Goal: Task Accomplishment & Management: Manage account settings

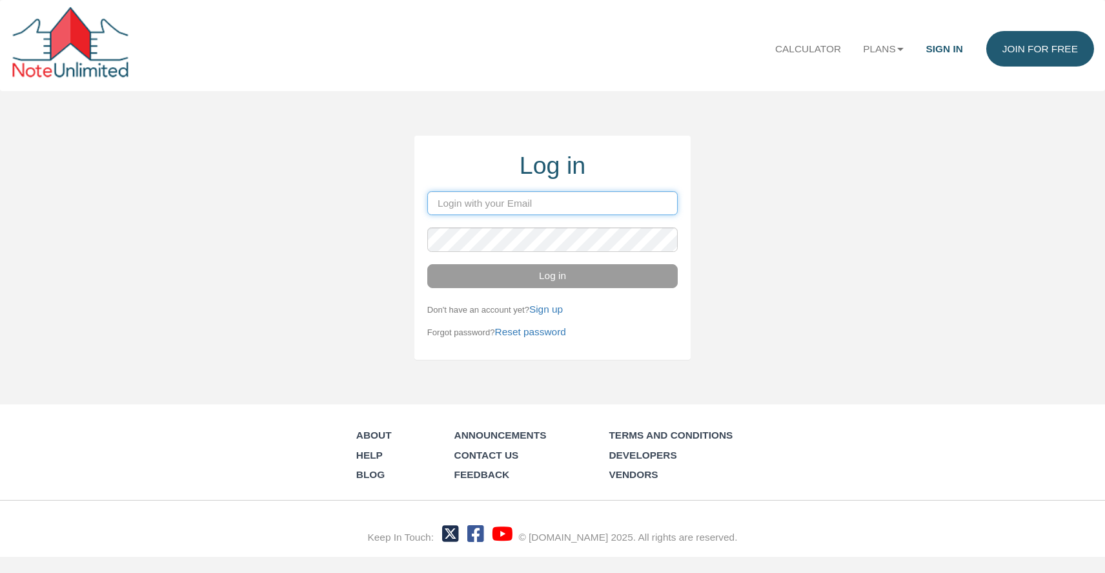
type input "[PERSON_NAME][EMAIL_ADDRESS][DOMAIN_NAME]"
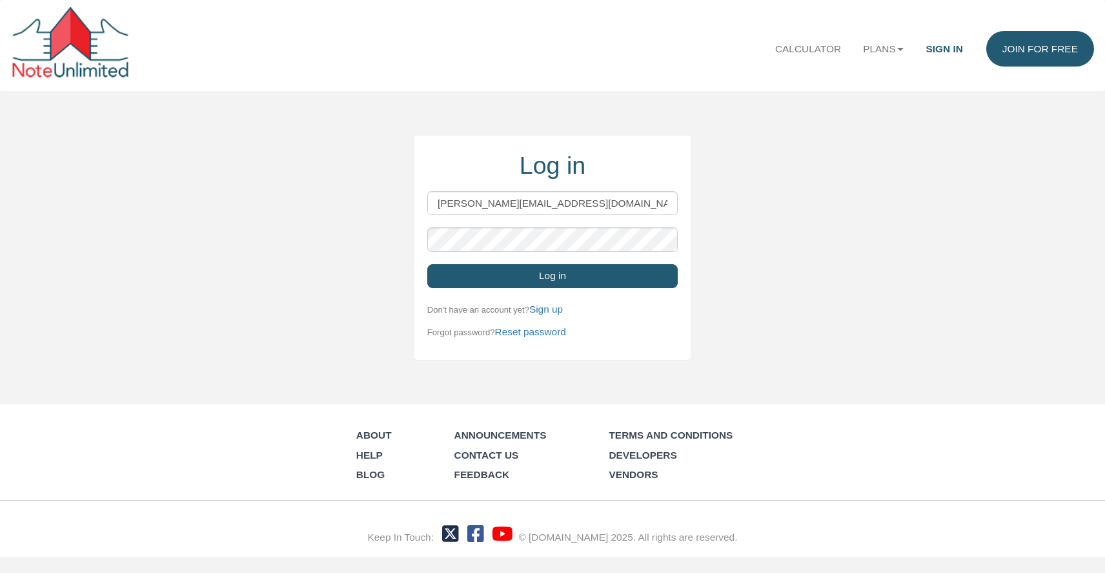
click at [556, 280] on button "Log in" at bounding box center [552, 276] width 250 height 25
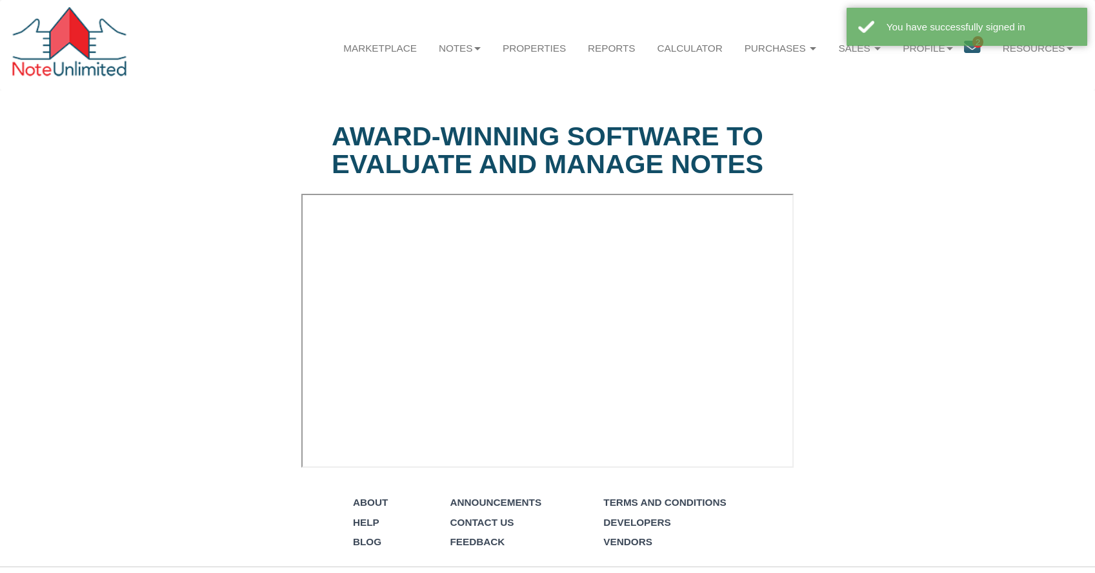
select select "string:Introduction to new features"
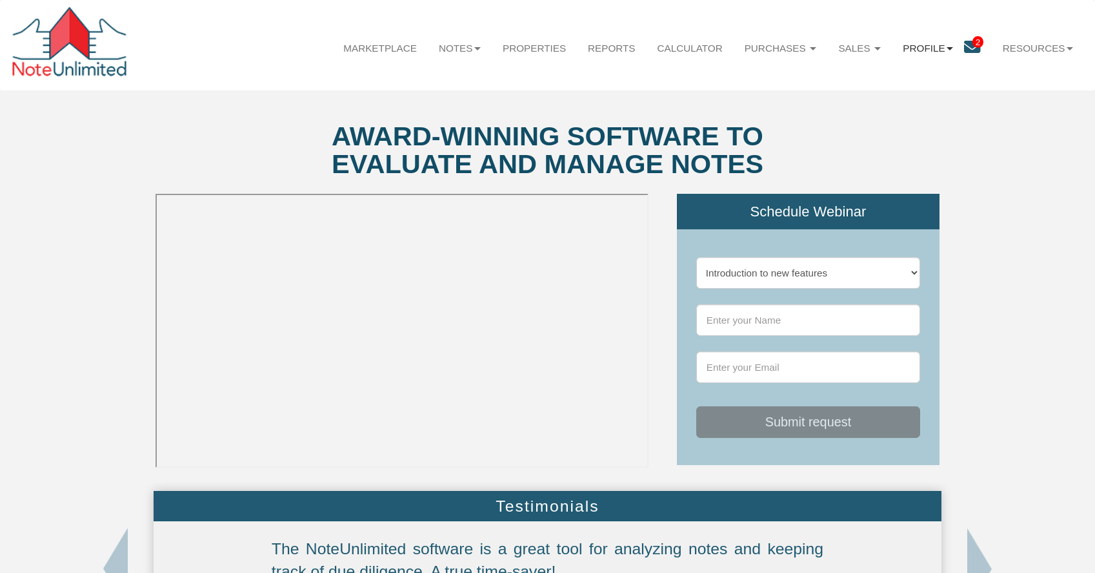
click at [947, 48] on b at bounding box center [950, 48] width 6 height 3
click at [892, 81] on link "Admin" at bounding box center [927, 81] width 127 height 19
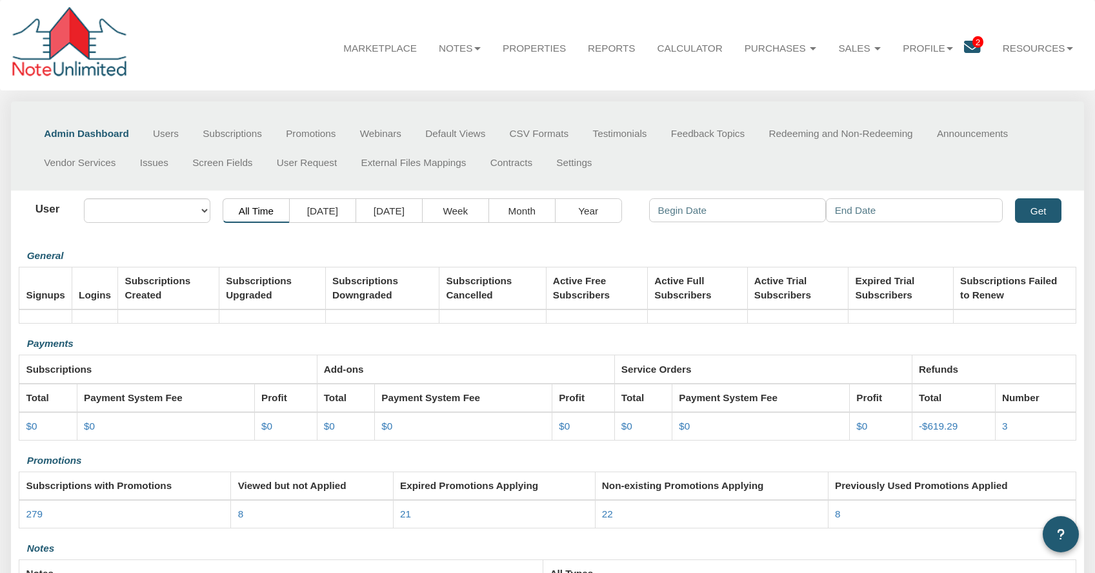
select select "object:83"
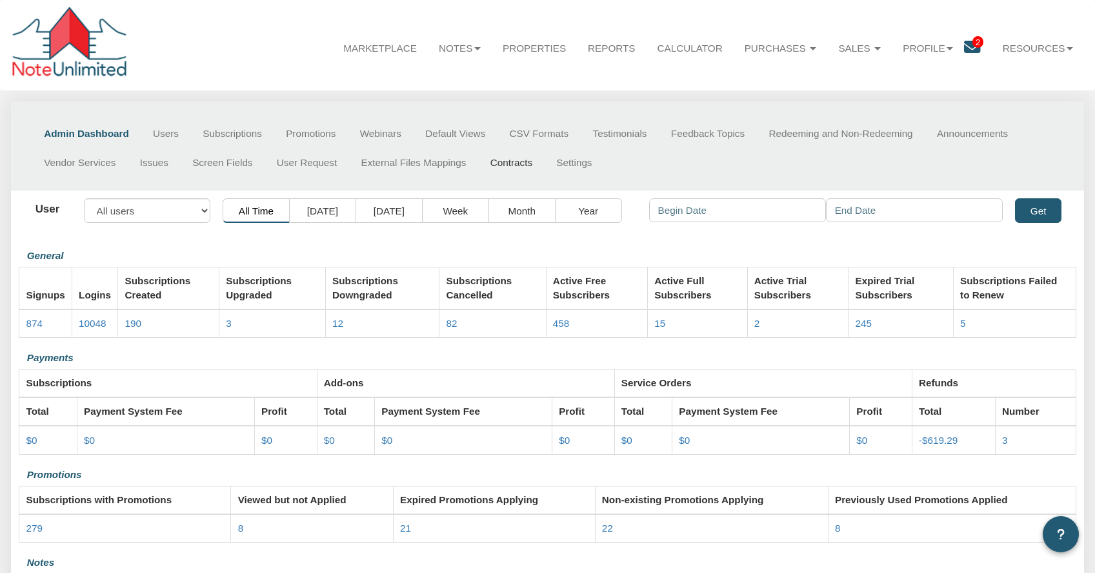
click at [516, 163] on link "Contracts" at bounding box center [511, 162] width 66 height 29
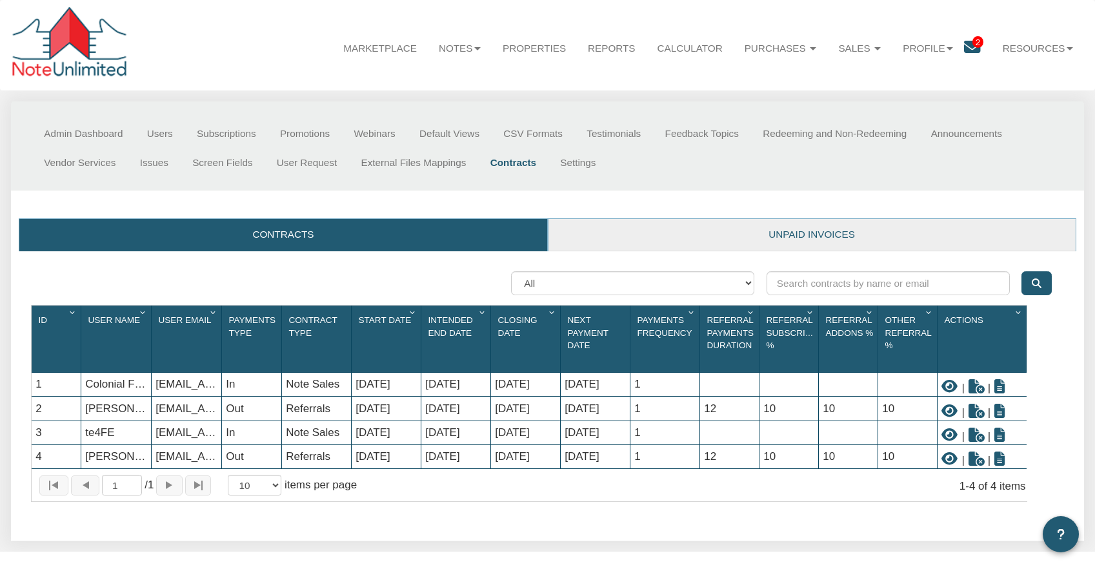
click at [844, 234] on link "Unpaid invoices" at bounding box center [812, 235] width 527 height 32
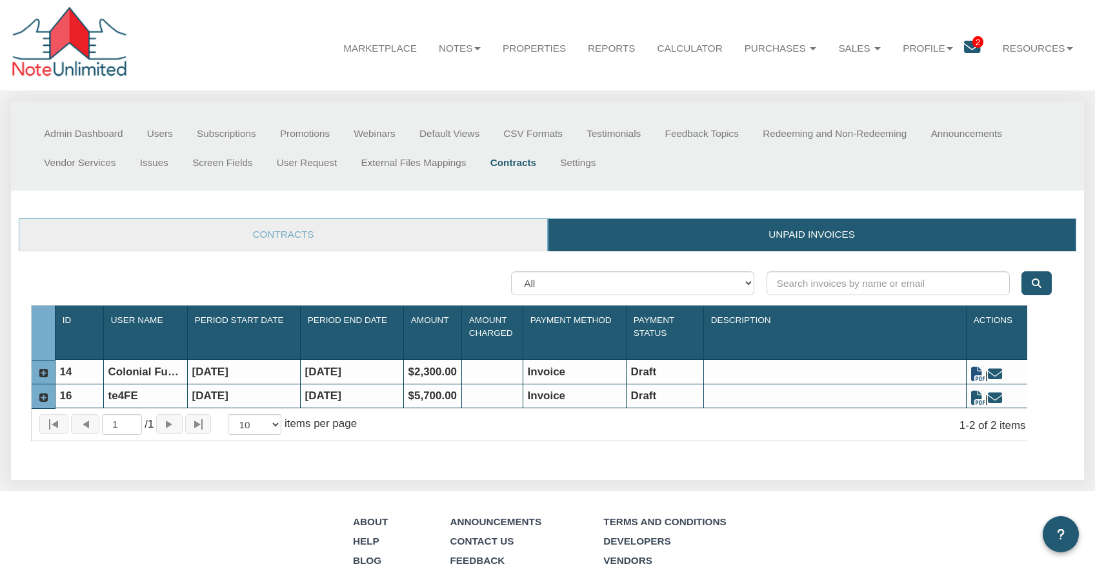
click at [980, 378] on icon at bounding box center [978, 374] width 14 height 14
click at [1002, 376] on icon at bounding box center [995, 374] width 14 height 14
click at [161, 134] on link "Users" at bounding box center [160, 133] width 50 height 29
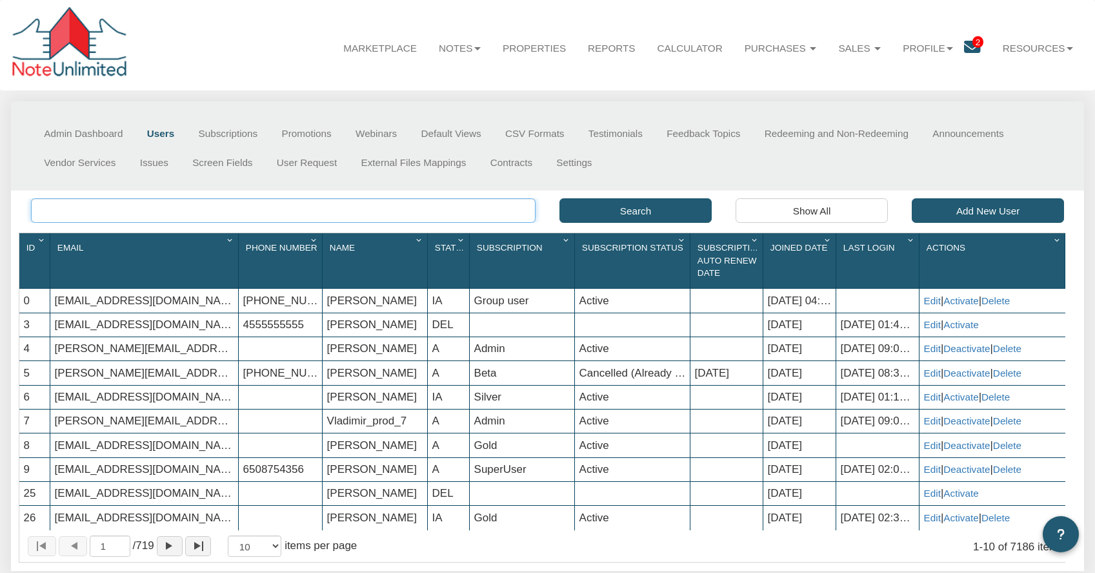
click at [55, 208] on input "text" at bounding box center [283, 210] width 505 height 24
paste input "[PERSON_NAME]"
type input "[PERSON_NAME]"
click at [647, 217] on button "Search" at bounding box center [636, 210] width 152 height 24
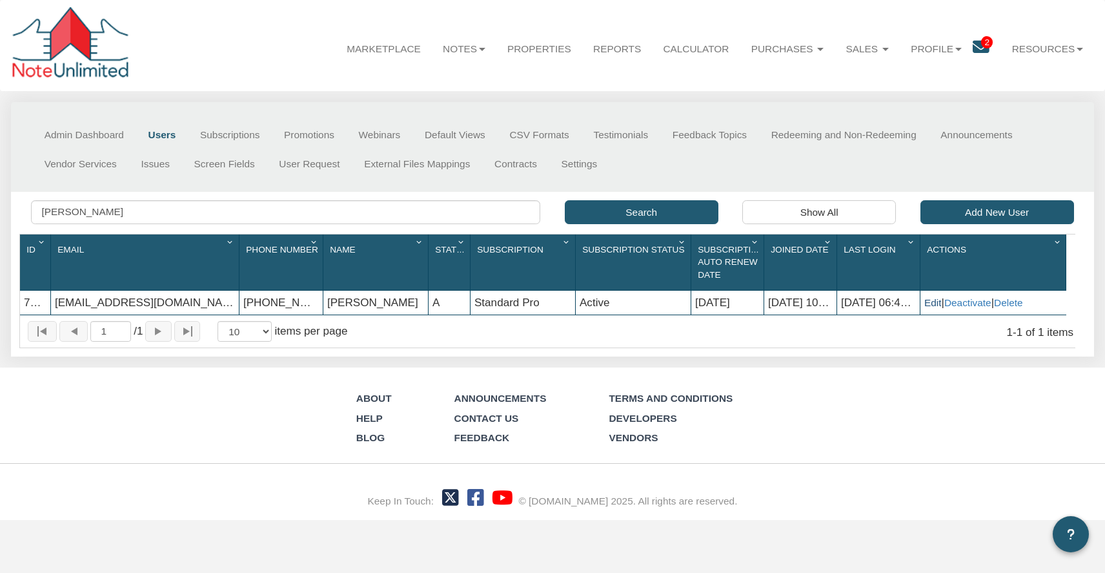
click at [935, 305] on link "Edit" at bounding box center [932, 302] width 17 height 11
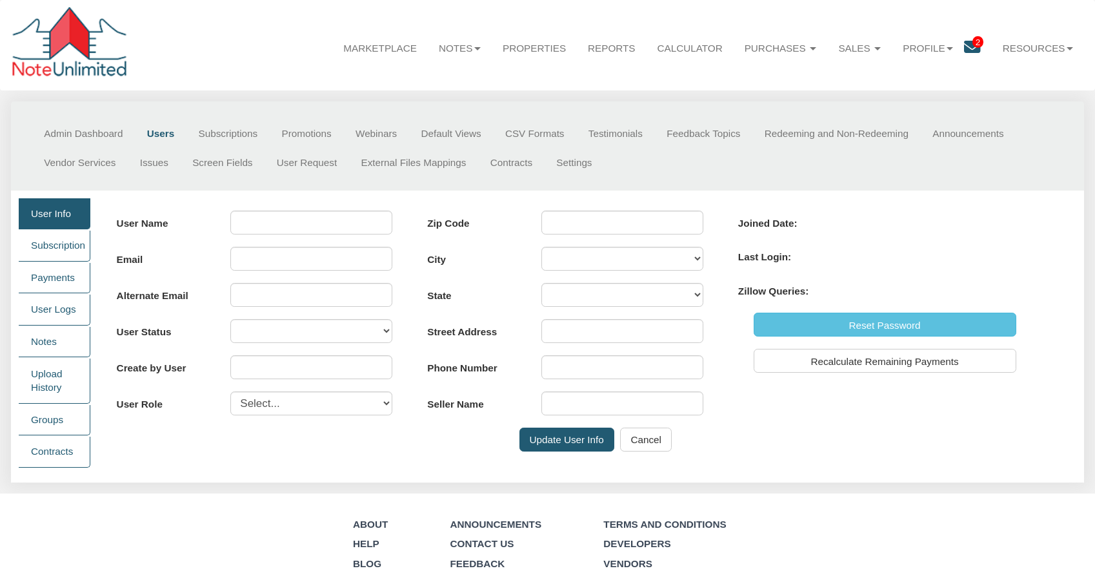
type input "[PERSON_NAME]"
type input "[EMAIL_ADDRESS][DOMAIN_NAME]"
select select "A"
type input "0"
select select "user"
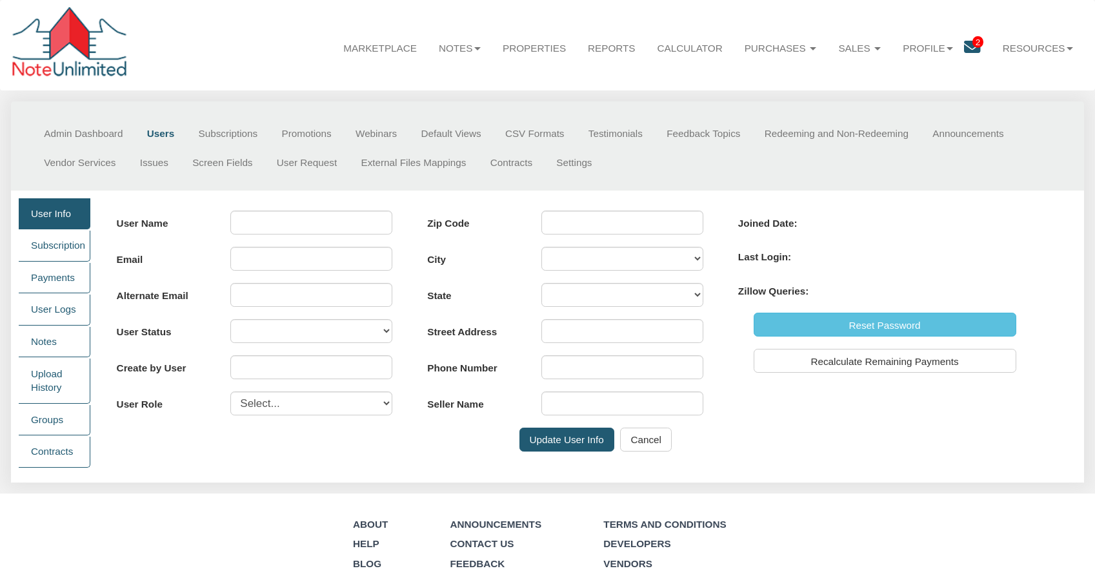
type input "40245"
type input "[STREET_ADDRESS] [GEOGRAPHIC_DATA], KY 40245"
type input "[PHONE_NUMBER]"
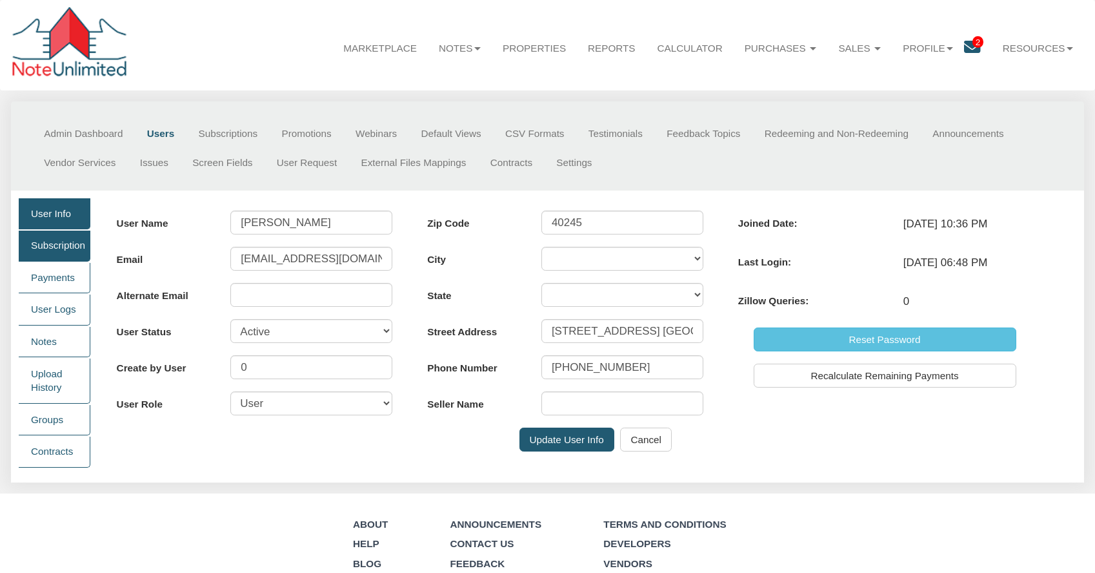
click at [59, 250] on link "Subscription" at bounding box center [54, 245] width 71 height 31
